Goal: Task Accomplishment & Management: Use online tool/utility

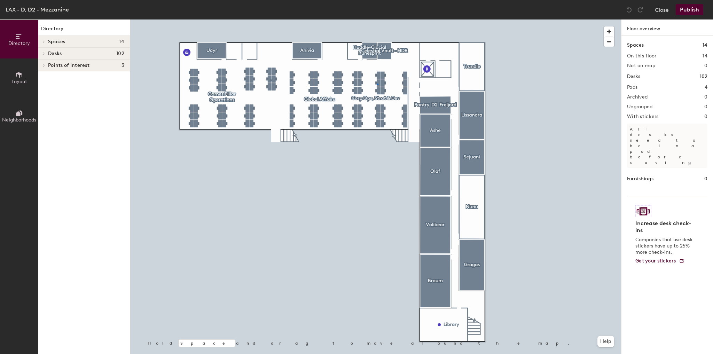
click at [377, 19] on div at bounding box center [375, 19] width 491 height 0
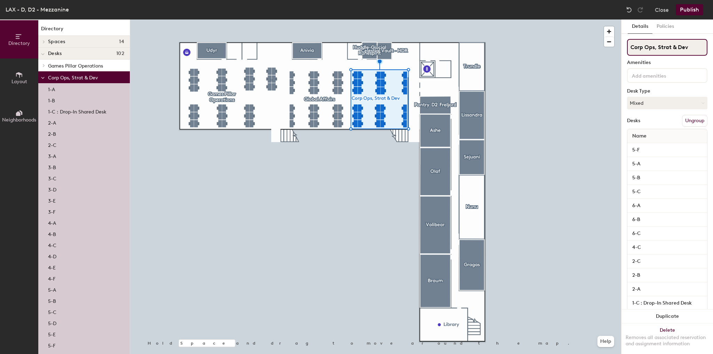
click at [656, 50] on input "Corp Ops, Strat & Dev" at bounding box center [667, 47] width 80 height 17
type input "."
click at [304, 19] on div at bounding box center [375, 19] width 491 height 0
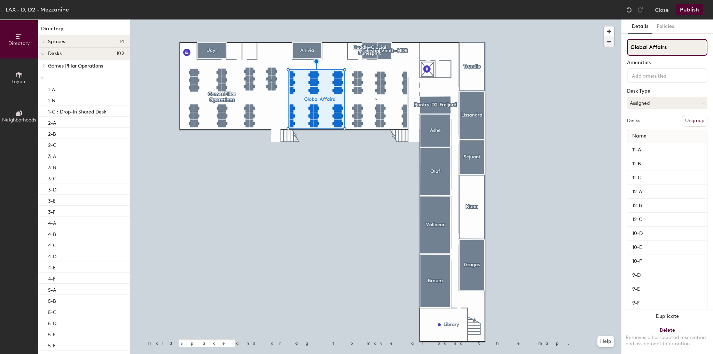
click at [583, 39] on div "Directory Layout Neighborhoods Directory Spaces 14 Anivia Ashe Braum Celestial …" at bounding box center [356, 186] width 713 height 335
type input "."
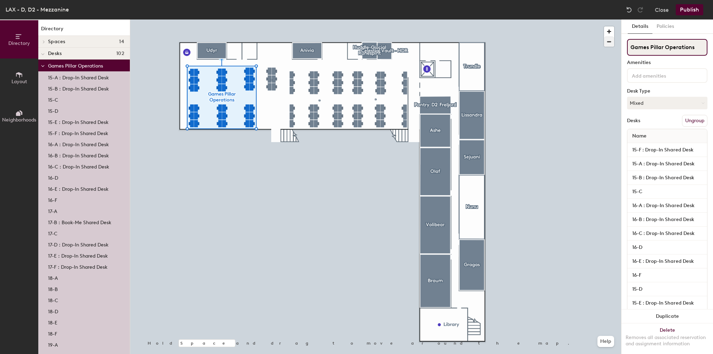
click at [583, 37] on div "Directory Layout Neighborhoods Directory Spaces 14 Anivia Ashe Braum Celestial …" at bounding box center [356, 186] width 713 height 335
type input "."
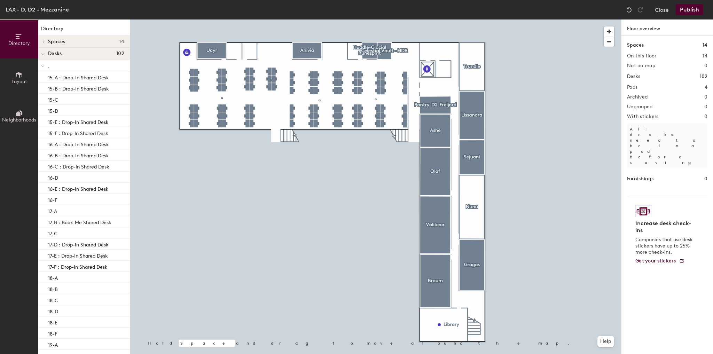
click at [263, 19] on div at bounding box center [375, 19] width 491 height 0
click at [659, 8] on button "Close" at bounding box center [662, 9] width 14 height 11
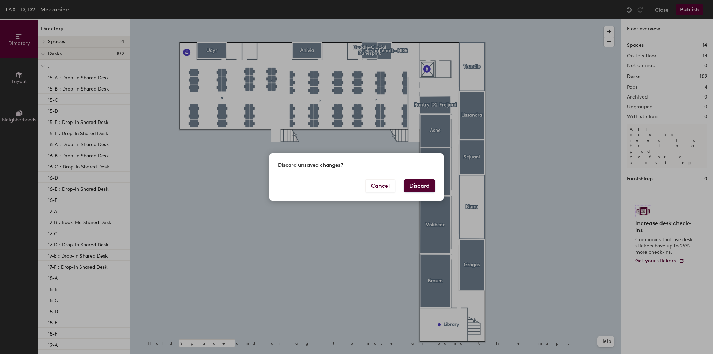
click at [422, 184] on button "Discard" at bounding box center [419, 185] width 31 height 13
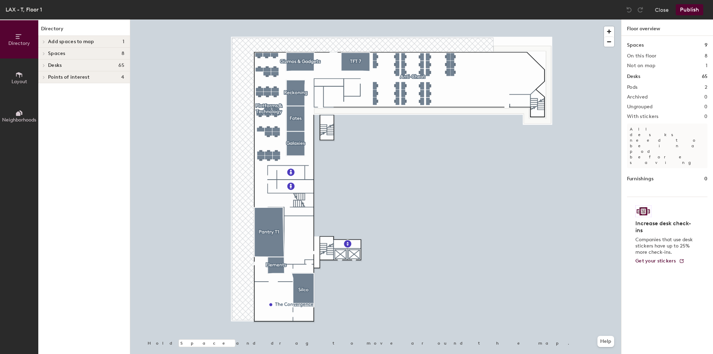
click at [496, 19] on div at bounding box center [375, 19] width 491 height 0
click at [662, 11] on button "Close" at bounding box center [662, 9] width 14 height 11
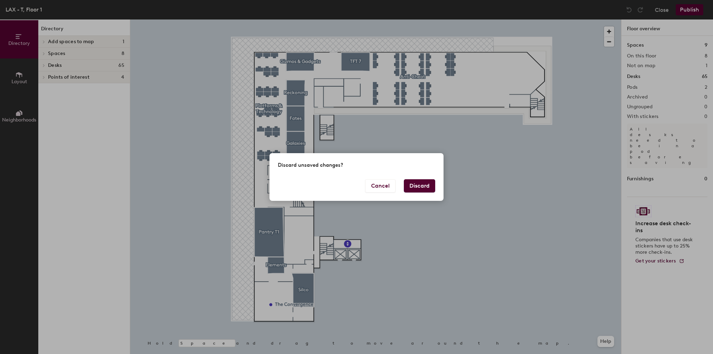
click at [427, 185] on button "Discard" at bounding box center [419, 185] width 31 height 13
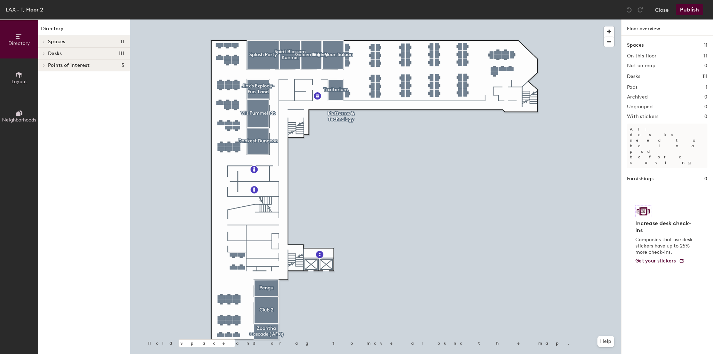
click at [99, 127] on div "Directory Spaces 11 Club 2 Dankest Dungeon Golden Bakery High Noon Saloon Jinx'…" at bounding box center [84, 186] width 92 height 335
click at [666, 8] on button "Close" at bounding box center [662, 9] width 14 height 11
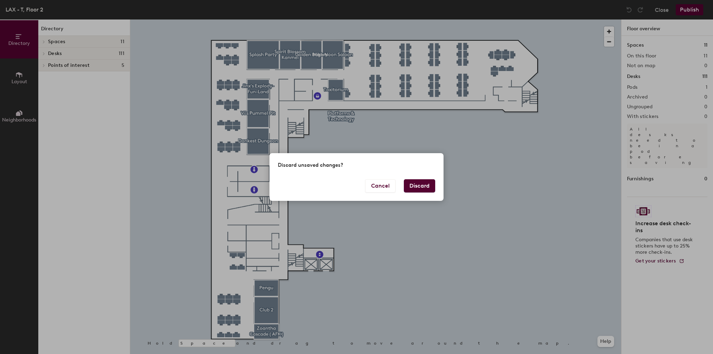
click at [419, 181] on button "Discard" at bounding box center [419, 185] width 31 height 13
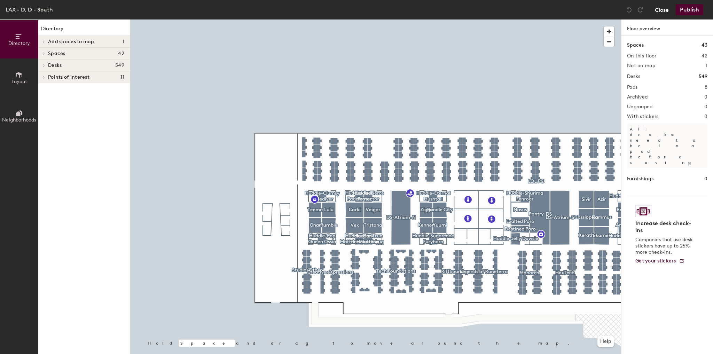
click at [662, 8] on button "Close" at bounding box center [662, 9] width 14 height 11
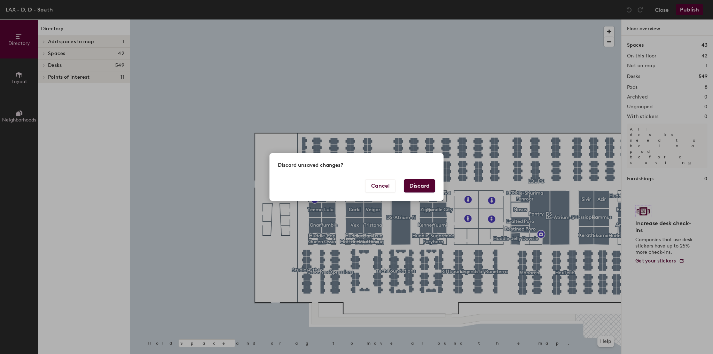
click at [414, 187] on button "Discard" at bounding box center [419, 185] width 31 height 13
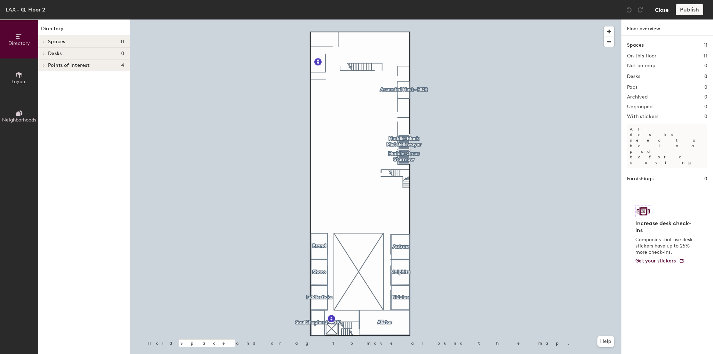
click at [664, 10] on button "Close" at bounding box center [662, 9] width 14 height 11
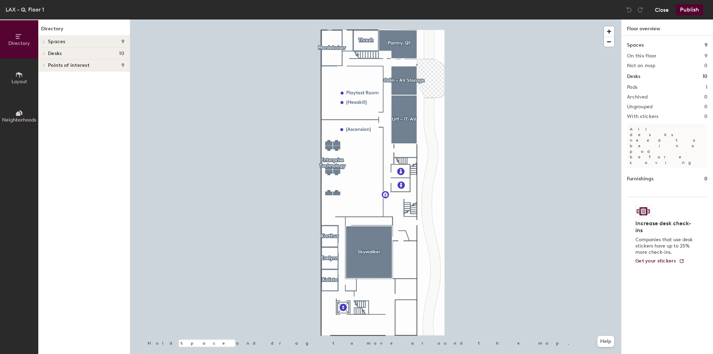
click at [664, 12] on button "Close" at bounding box center [662, 9] width 14 height 11
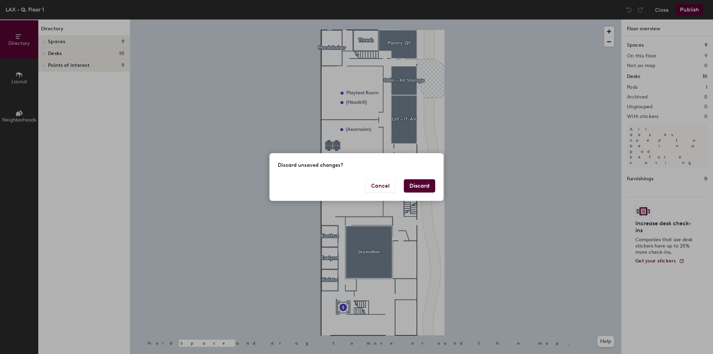
click at [422, 187] on button "Discard" at bounding box center [419, 185] width 31 height 13
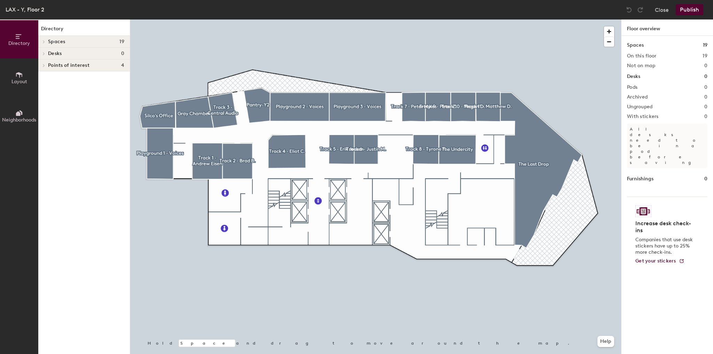
click at [669, 7] on div "Close Publish" at bounding box center [665, 9] width 84 height 11
click at [660, 9] on button "Close" at bounding box center [662, 9] width 14 height 11
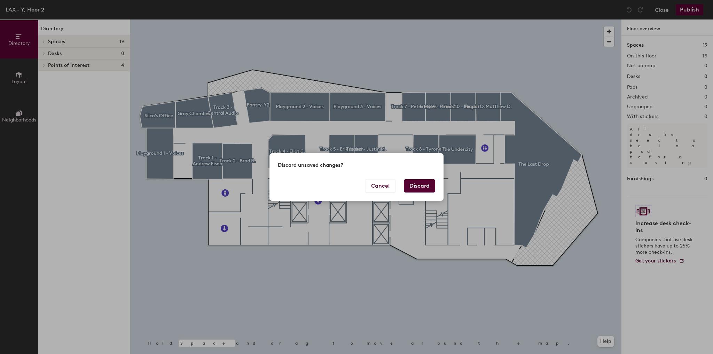
click at [429, 187] on button "Discard" at bounding box center [419, 185] width 31 height 13
